Goal: Check status: Check status

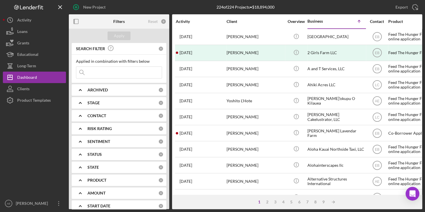
click at [109, 73] on input at bounding box center [119, 72] width 86 height 11
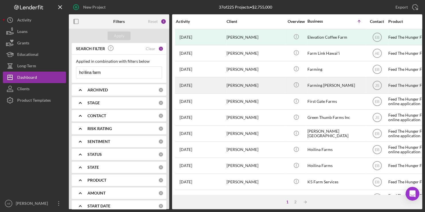
scroll to position [144, 0]
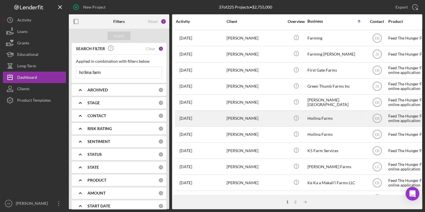
type input "ho'ilina farm"
click at [243, 121] on div "[PERSON_NAME]" at bounding box center [255, 118] width 57 height 15
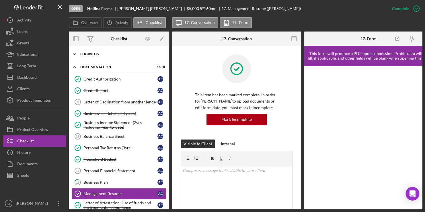
click at [98, 55] on div "Eligibility" at bounding box center [121, 54] width 82 height 3
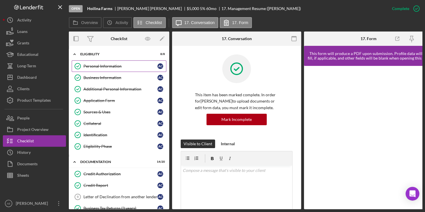
click at [97, 65] on div "Personal Information" at bounding box center [121, 66] width 74 height 5
